Goal: Task Accomplishment & Management: Manage account settings

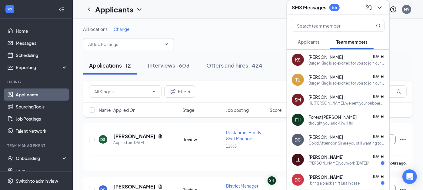
click at [309, 41] on span "Applicants" at bounding box center [308, 41] width 21 height 5
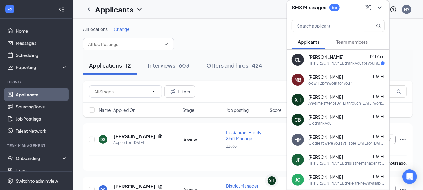
click at [321, 56] on span "[PERSON_NAME]" at bounding box center [325, 57] width 35 height 6
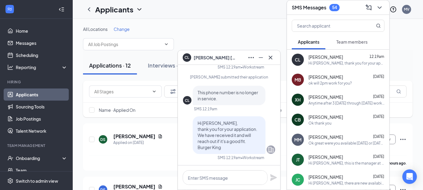
click at [266, 28] on div "All Locations Change" at bounding box center [247, 29] width 329 height 6
click at [378, 7] on icon "ChevronDown" at bounding box center [379, 7] width 4 height 2
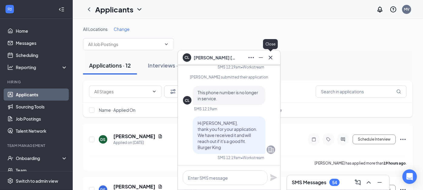
click at [273, 54] on icon "Cross" at bounding box center [270, 57] width 7 height 7
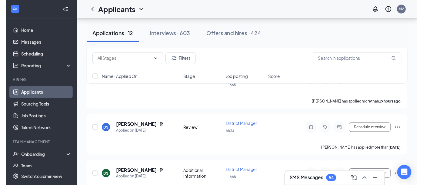
scroll to position [67, 0]
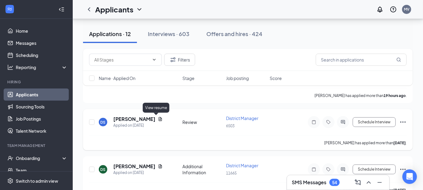
click at [158, 117] on icon "Document" at bounding box center [160, 119] width 5 height 5
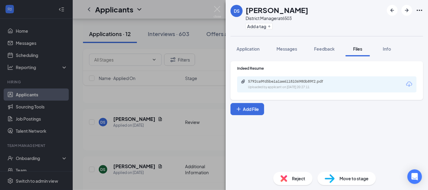
click at [289, 178] on div "Reject" at bounding box center [292, 178] width 39 height 13
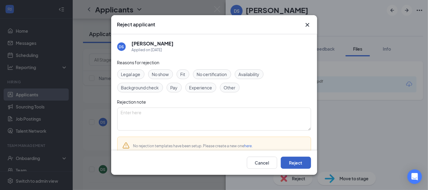
click at [293, 163] on button "Reject" at bounding box center [296, 162] width 30 height 12
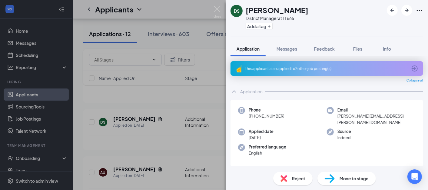
click at [189, 16] on div "DS [PERSON_NAME] District Manager at 11665 Add a tag Application Messages Feedb…" at bounding box center [214, 95] width 428 height 190
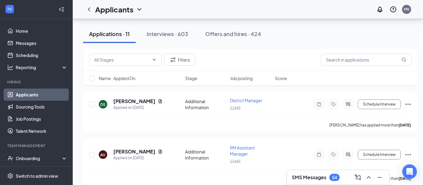
scroll to position [81, 0]
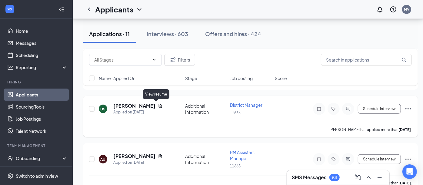
click at [158, 104] on icon "Document" at bounding box center [160, 105] width 5 height 5
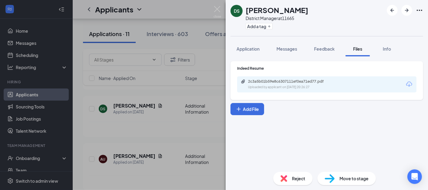
click at [292, 177] on span "Reject" at bounding box center [298, 178] width 13 height 7
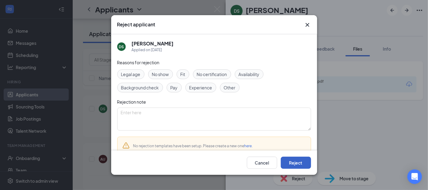
click at [294, 159] on button "Reject" at bounding box center [296, 162] width 30 height 12
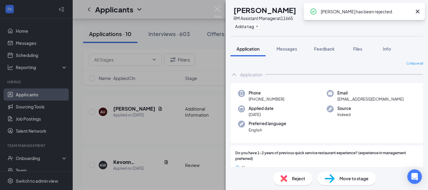
click at [78, 106] on div "AU [PERSON_NAME] Assistant Manager at 11665 Add a tag Application Messages Feed…" at bounding box center [214, 95] width 428 height 190
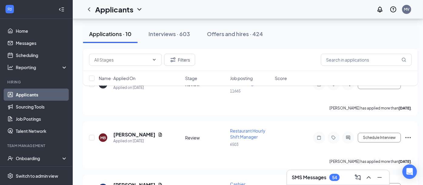
scroll to position [175, 0]
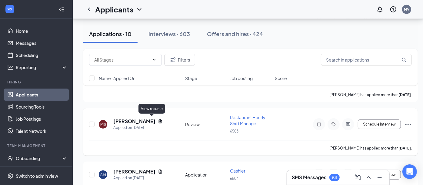
click at [159, 119] on icon "Document" at bounding box center [160, 121] width 3 height 4
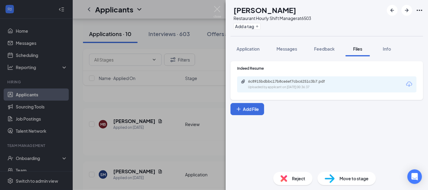
click at [294, 175] on span "Reject" at bounding box center [298, 178] width 13 height 7
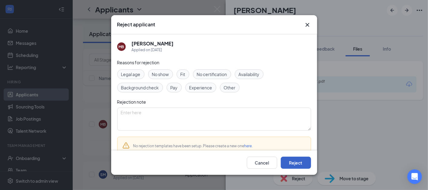
click at [294, 158] on button "Reject" at bounding box center [296, 162] width 30 height 12
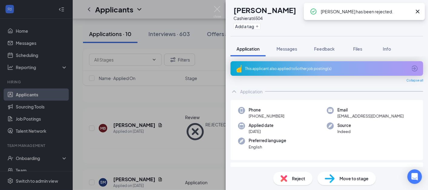
click at [77, 101] on div "SM [PERSON_NAME] Cashier at 6504 Add a tag Application Messages Feedback Files …" at bounding box center [214, 95] width 428 height 190
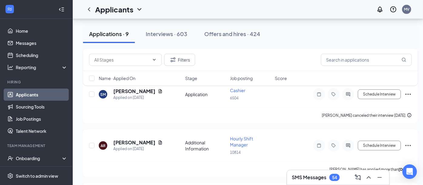
scroll to position [215, 0]
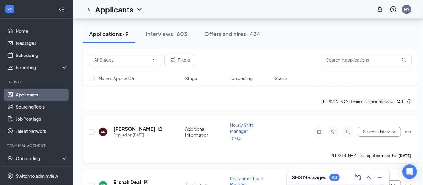
click at [147, 125] on div "[PERSON_NAME]" at bounding box center [137, 128] width 49 height 7
click at [158, 126] on icon "Document" at bounding box center [160, 128] width 5 height 5
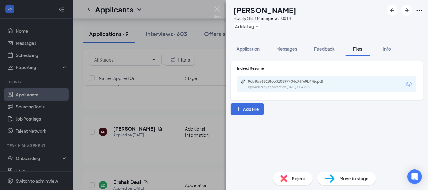
click at [291, 176] on div "Reject" at bounding box center [292, 178] width 39 height 13
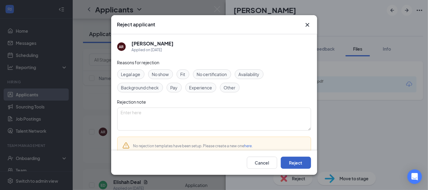
click at [296, 158] on button "Reject" at bounding box center [296, 162] width 30 height 12
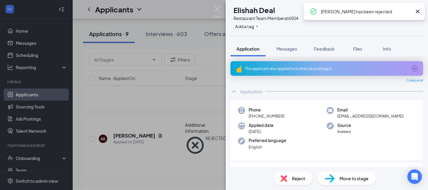
click at [79, 97] on div "ED [PERSON_NAME] Deal Restaurant Team Member at 6504 Add a tag Application Mess…" at bounding box center [214, 95] width 428 height 190
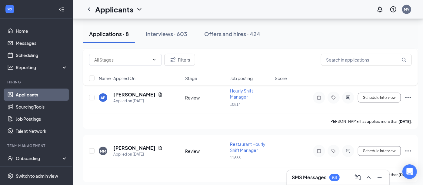
scroll to position [309, 0]
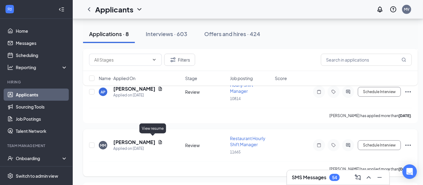
click at [158, 140] on icon "Document" at bounding box center [160, 142] width 5 height 5
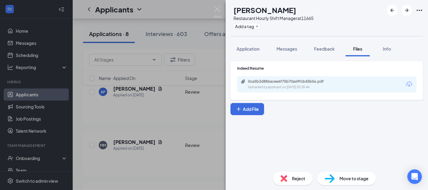
click at [295, 177] on span "Reject" at bounding box center [298, 178] width 13 height 7
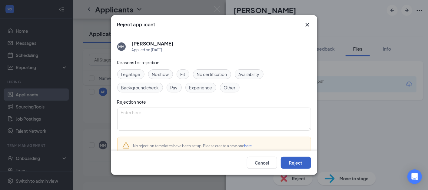
click at [296, 164] on button "Reject" at bounding box center [296, 162] width 30 height 12
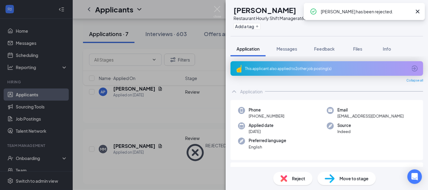
click at [76, 107] on div "FR [PERSON_NAME] Restaurant Hourly Shift Manager at 6504 Add a tag Application …" at bounding box center [214, 95] width 428 height 190
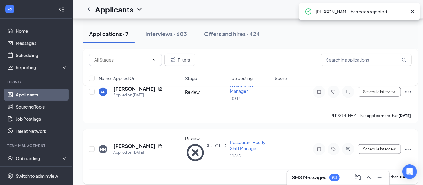
scroll to position [305, 0]
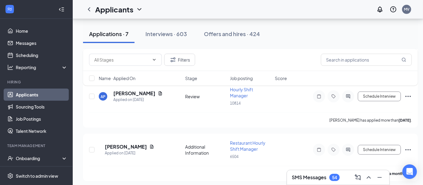
click at [159, 91] on div "Filters Name · Applied On Stage Job posting Score" at bounding box center [250, 70] width 334 height 43
click at [157, 90] on div "Filters Name · Applied On Stage Job posting Score" at bounding box center [250, 70] width 334 height 43
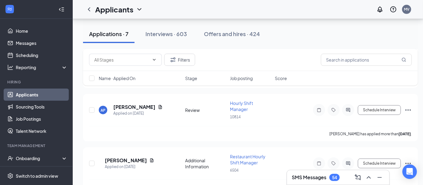
scroll to position [278, 0]
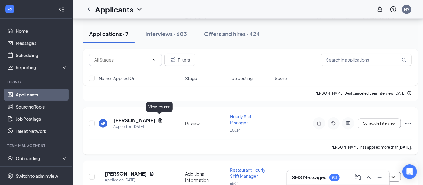
click at [159, 118] on icon "Document" at bounding box center [160, 120] width 5 height 5
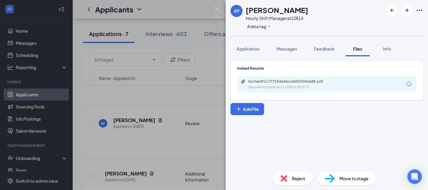
click at [300, 176] on span "Reject" at bounding box center [298, 178] width 13 height 7
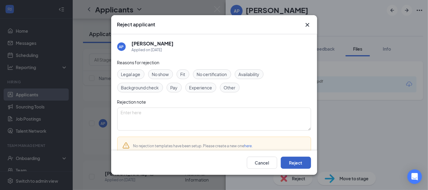
click at [297, 164] on button "Reject" at bounding box center [296, 162] width 30 height 12
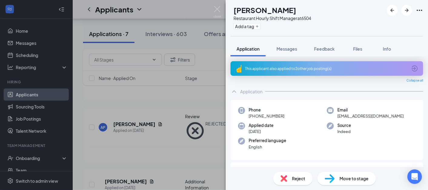
click at [78, 104] on div "FR [PERSON_NAME] Restaurant Hourly Shift Manager at 6504 Add a tag Application …" at bounding box center [214, 95] width 428 height 190
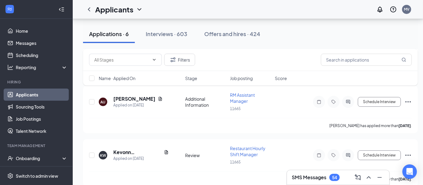
scroll to position [77, 0]
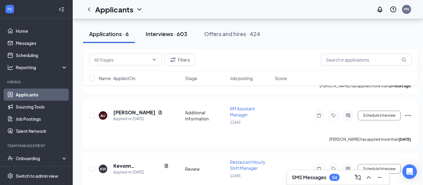
click at [166, 37] on div "Interviews · 603" at bounding box center [166, 34] width 41 height 8
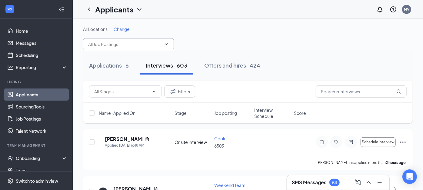
click at [167, 42] on icon "ChevronDown" at bounding box center [166, 44] width 5 height 5
click at [166, 43] on icon "ChevronDown" at bounding box center [166, 44] width 5 height 5
click at [106, 44] on input "text" at bounding box center [124, 44] width 73 height 7
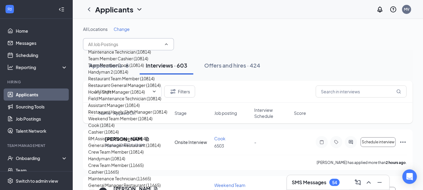
scroll to position [565, 0]
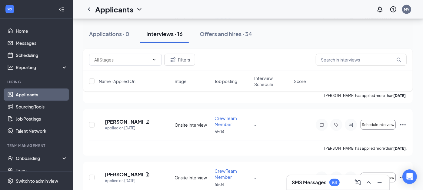
scroll to position [345, 0]
